Goal: Check status: Check status

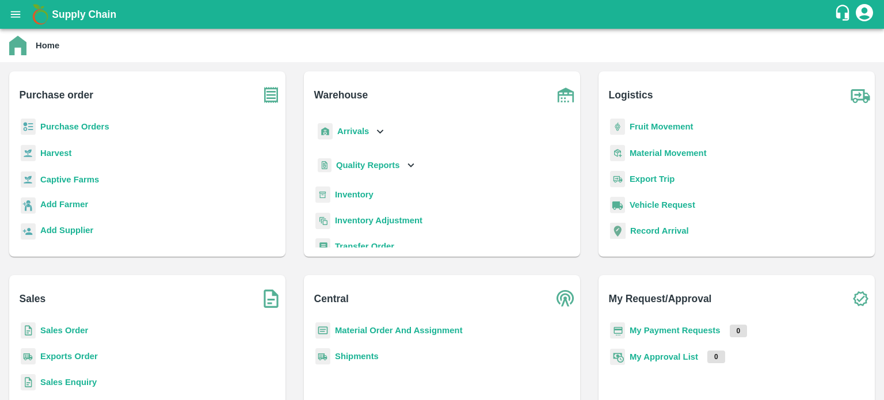
click at [47, 324] on p "Sales Order" at bounding box center [64, 330] width 48 height 13
click at [41, 327] on b "Sales Order" at bounding box center [64, 330] width 48 height 9
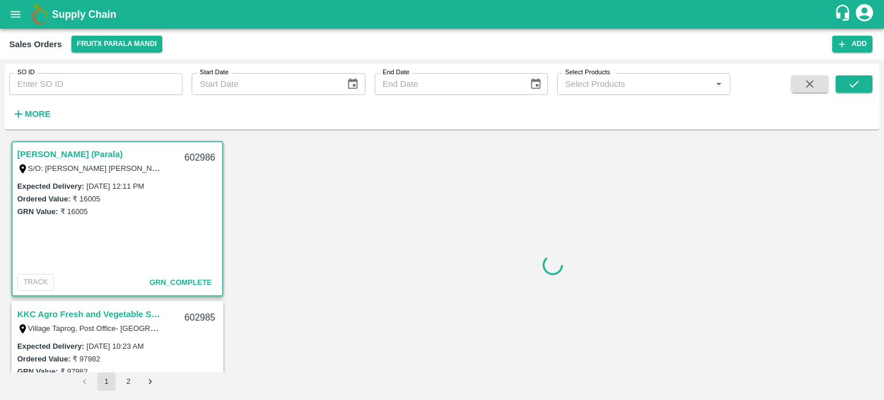
click at [62, 91] on input "SO ID" at bounding box center [95, 84] width 173 height 22
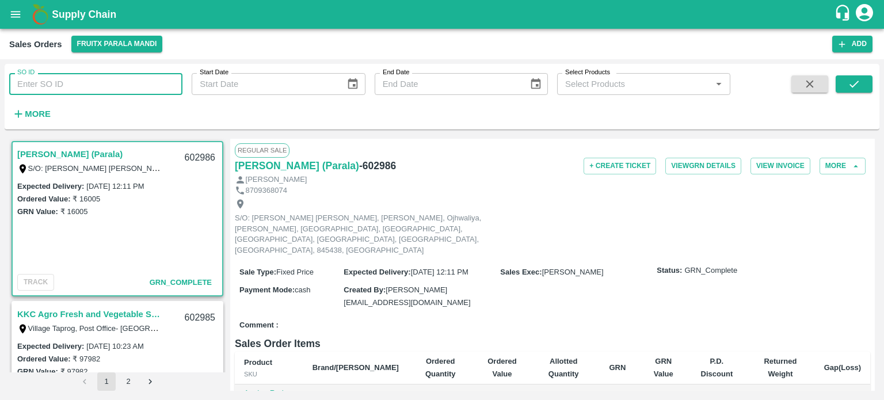
paste input "601677"
type input "601677"
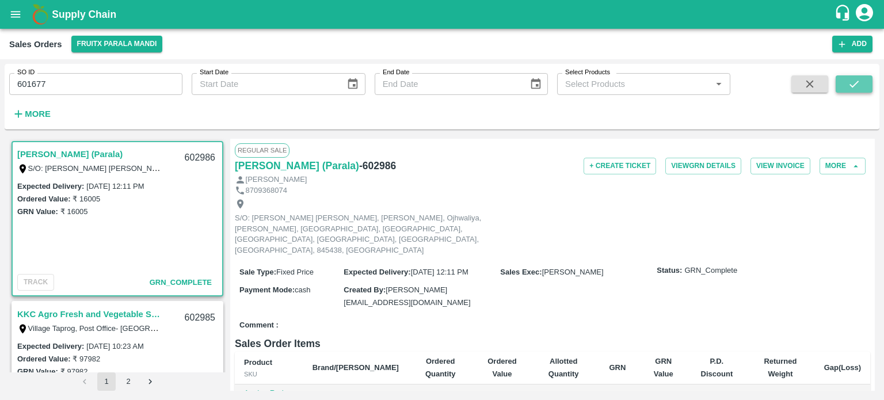
click at [850, 87] on icon "submit" at bounding box center [853, 84] width 13 height 13
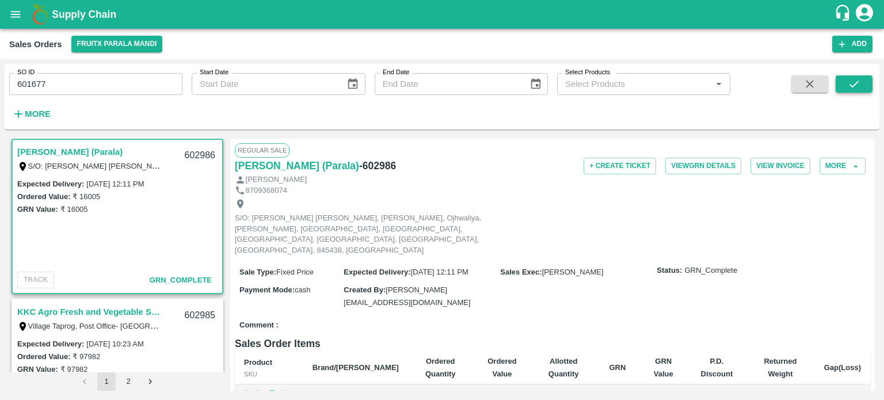
click at [865, 79] on button "submit" at bounding box center [853, 83] width 37 height 17
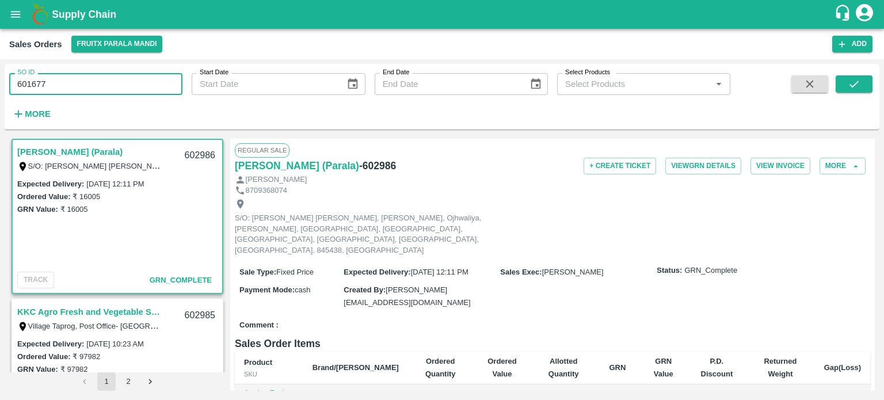
click at [61, 91] on input "601677" at bounding box center [95, 84] width 173 height 22
paste input "text"
click at [846, 83] on button "submit" at bounding box center [853, 83] width 37 height 17
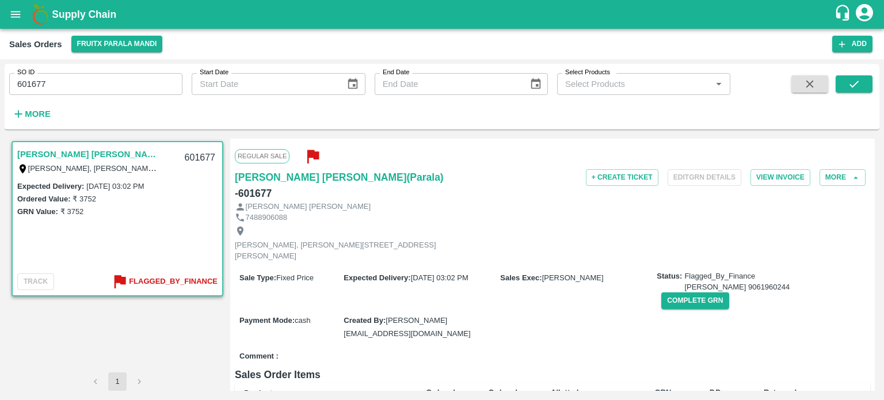
click at [169, 278] on b "Flagged_By_Finance" at bounding box center [173, 281] width 89 height 13
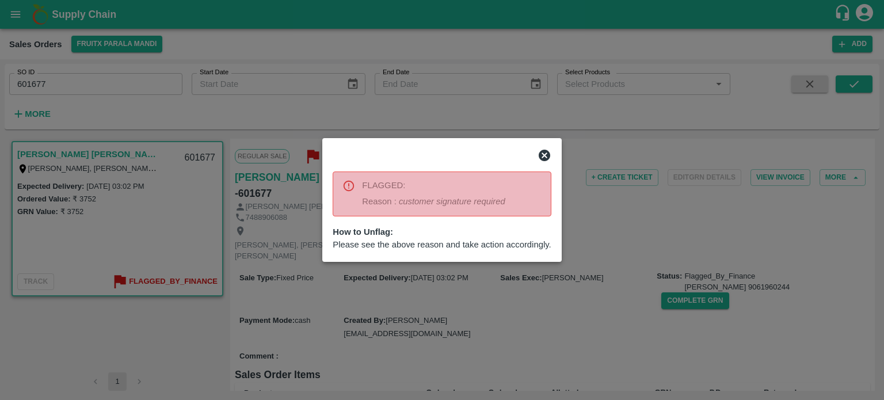
click at [383, 295] on div at bounding box center [442, 200] width 884 height 400
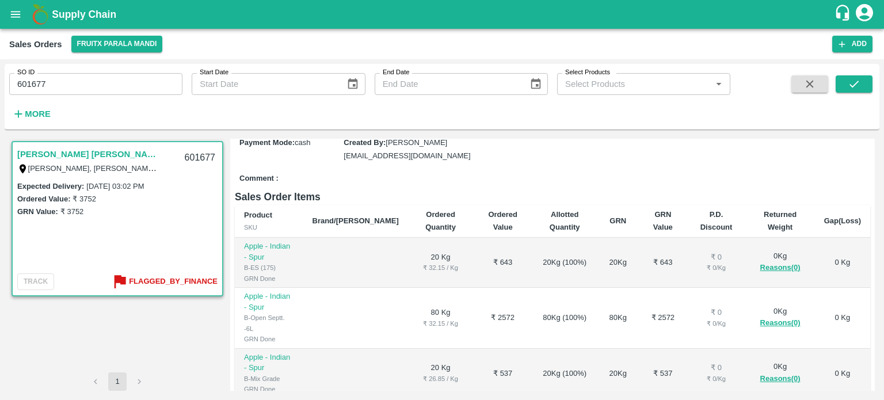
scroll to position [307, 0]
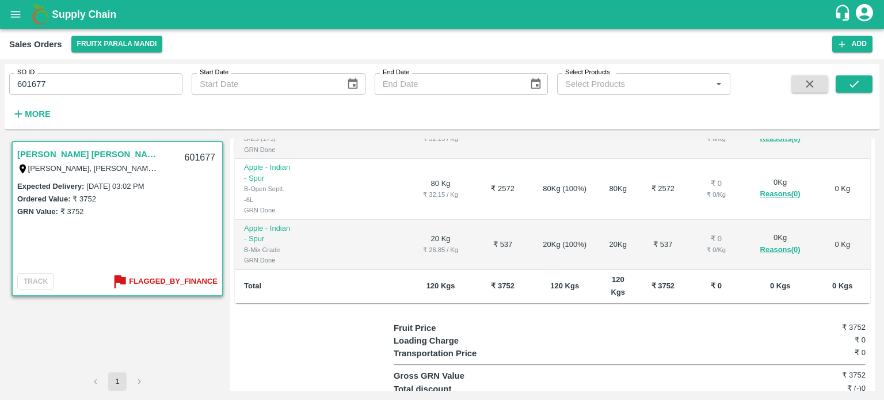
click at [267, 322] on div at bounding box center [314, 376] width 159 height 109
click at [284, 328] on div at bounding box center [314, 376] width 159 height 109
click at [196, 159] on div "601677" at bounding box center [200, 157] width 44 height 27
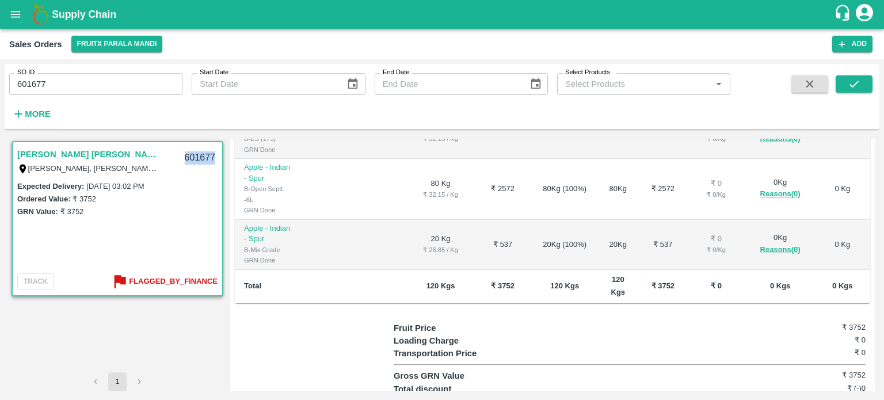
click at [196, 159] on div "601677" at bounding box center [200, 157] width 44 height 27
copy div "601677"
click at [85, 83] on input "601677" at bounding box center [95, 84] width 173 height 22
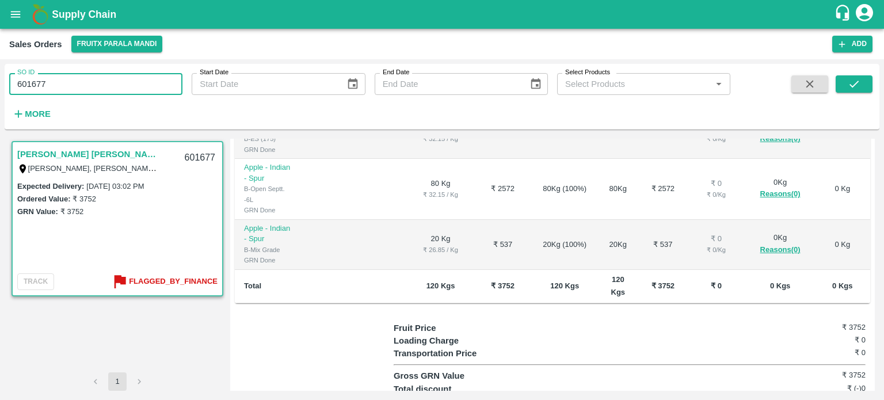
click at [85, 83] on input "601677" at bounding box center [95, 84] width 173 height 22
click at [63, 88] on input "601677" at bounding box center [95, 84] width 173 height 22
paste input "text"
click at [63, 88] on input "601173" at bounding box center [95, 84] width 173 height 22
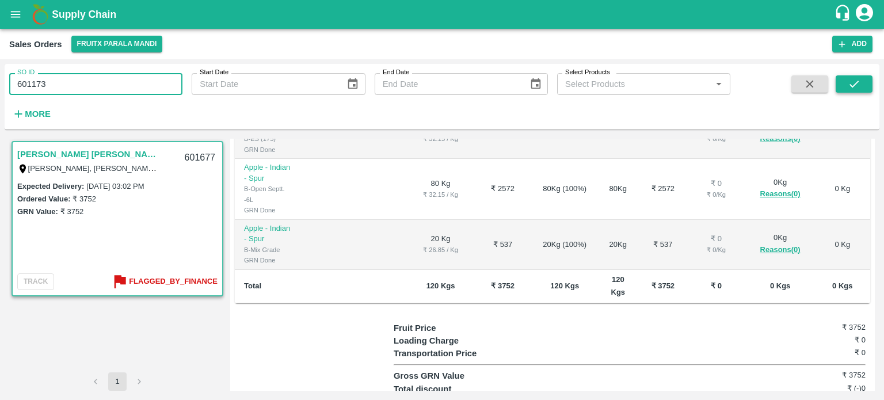
type input "601173"
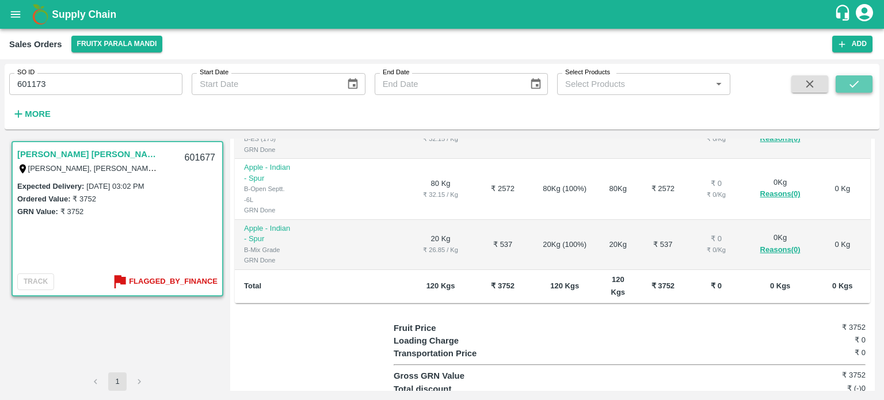
click at [845, 81] on button "submit" at bounding box center [853, 83] width 37 height 17
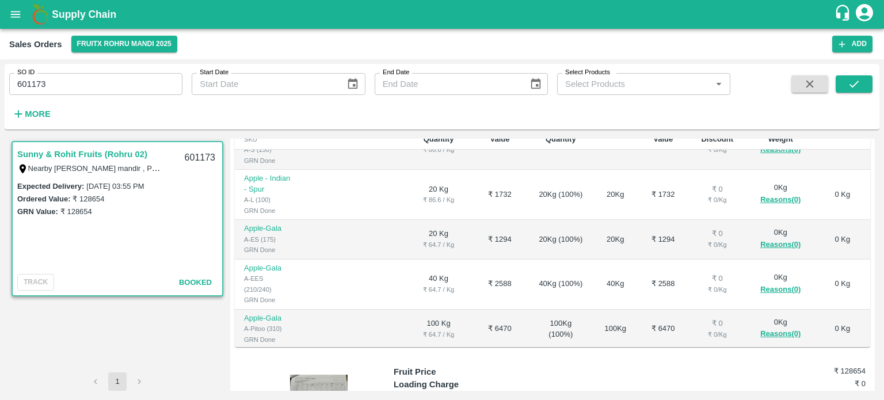
scroll to position [296, 0]
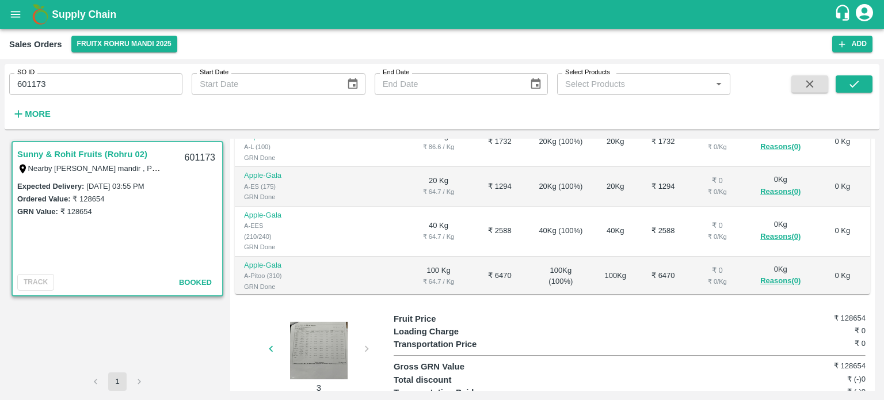
click at [299, 323] on div at bounding box center [319, 351] width 86 height 58
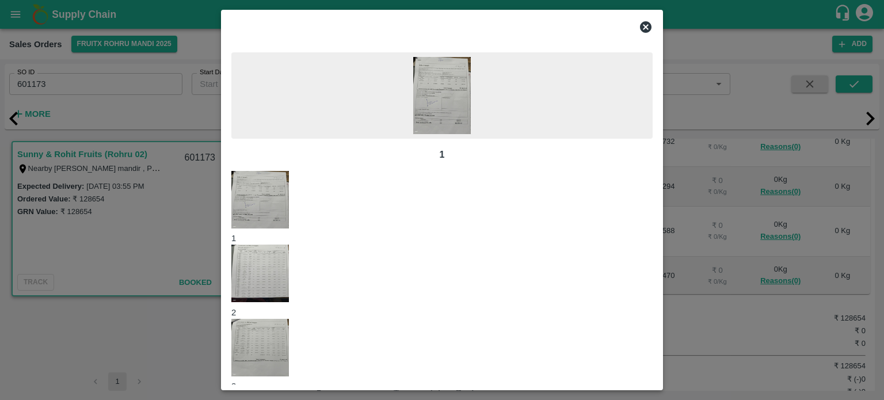
click at [339, 311] on div "1 1 2 3" at bounding box center [441, 222] width 421 height 340
click at [289, 302] on img at bounding box center [260, 273] width 58 height 58
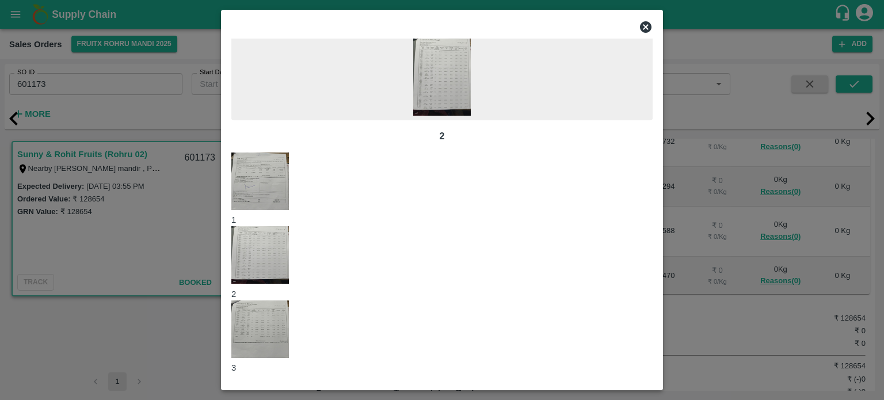
click at [289, 328] on img at bounding box center [260, 329] width 58 height 58
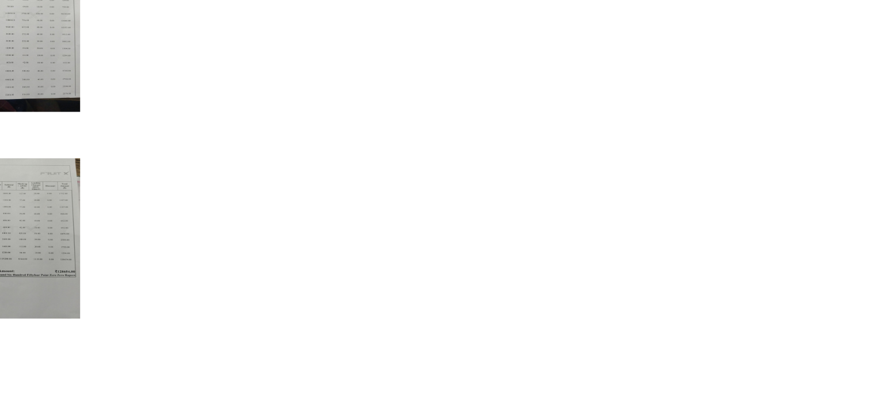
scroll to position [0, 0]
